Goal: Information Seeking & Learning: Find specific fact

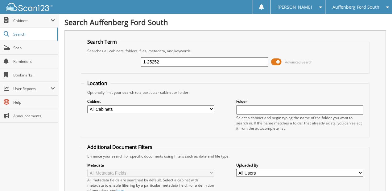
type input "1-25252"
click at [275, 60] on span at bounding box center [276, 61] width 10 height 9
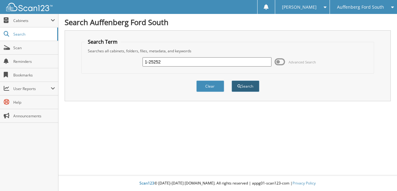
click at [254, 89] on button "Search" at bounding box center [245, 85] width 28 height 11
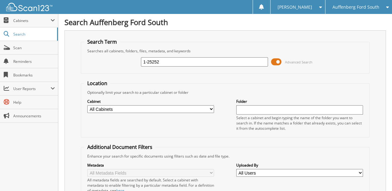
click at [275, 58] on span at bounding box center [276, 61] width 10 height 9
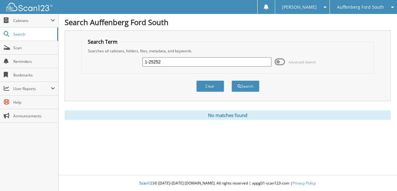
drag, startPoint x: 279, startPoint y: 36, endPoint x: 271, endPoint y: 72, distance: 36.9
click at [216, 58] on input "1-25252" at bounding box center [206, 61] width 128 height 9
type input "SGD06631"
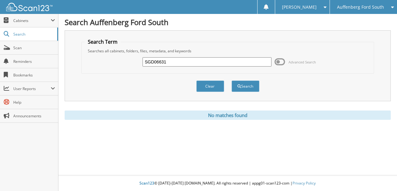
click at [231, 80] on button "Search" at bounding box center [245, 85] width 28 height 11
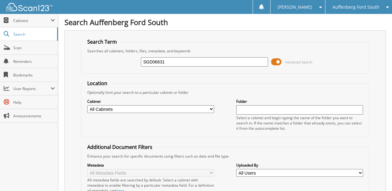
click at [271, 59] on div "SGD06631 Advanced Search" at bounding box center [225, 61] width 282 height 17
click at [275, 62] on span at bounding box center [276, 61] width 10 height 9
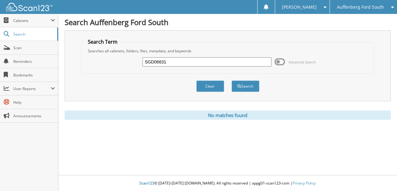
drag, startPoint x: 278, startPoint y: 52, endPoint x: 278, endPoint y: 90, distance: 37.7
drag, startPoint x: 303, startPoint y: 44, endPoint x: 306, endPoint y: 15, distance: 30.1
click at [158, 62] on input "SGD06631" at bounding box center [206, 61] width 128 height 9
